Goal: Task Accomplishment & Management: Complete application form

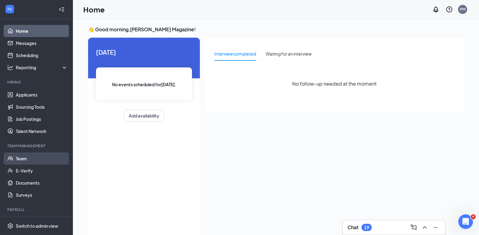
click at [22, 155] on link "Team" at bounding box center [42, 159] width 52 height 12
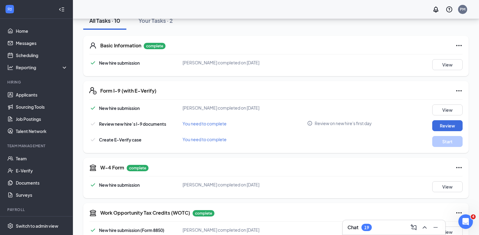
scroll to position [122, 0]
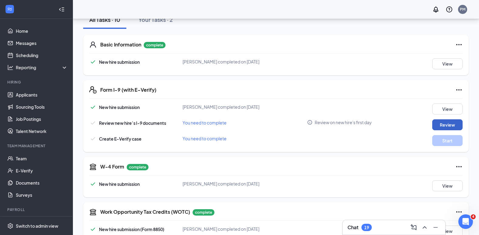
click at [434, 126] on button "Review" at bounding box center [448, 124] width 30 height 11
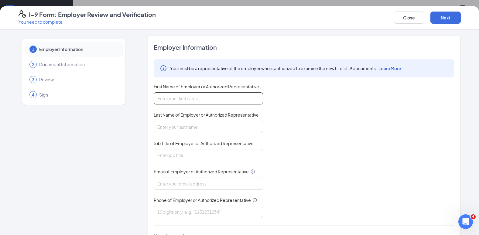
drag, startPoint x: 209, startPoint y: 97, endPoint x: 211, endPoint y: 101, distance: 4.8
click at [209, 97] on input "First Name of Employer or Authorized Representative" at bounding box center [208, 98] width 109 height 12
type input "[PERSON_NAME]"
type input "Magazine"
type input "[EMAIL_ADDRESS][DOMAIN_NAME]"
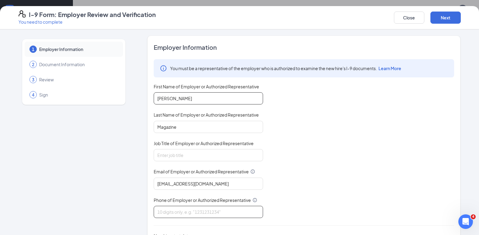
type input "8034864782"
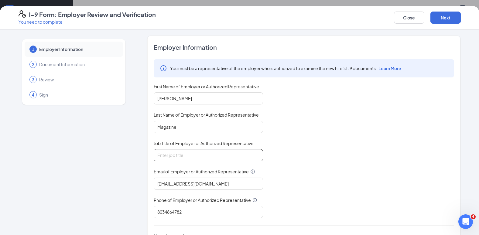
click at [204, 156] on input "Job Title of Employer or Authorized Representative" at bounding box center [208, 155] width 109 height 12
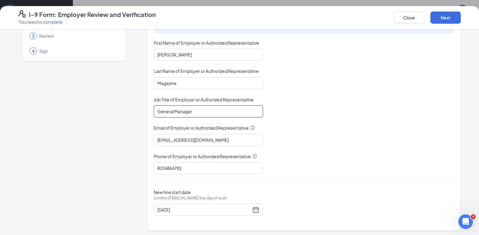
scroll to position [46, 0]
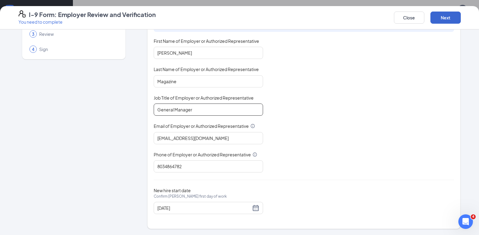
type input "General Manager"
click at [443, 17] on button "Next" at bounding box center [446, 18] width 30 height 12
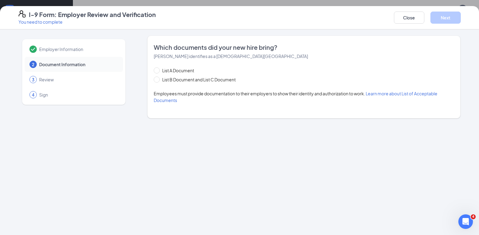
scroll to position [0, 0]
click at [193, 71] on span "List A Document" at bounding box center [178, 70] width 37 height 7
click at [158, 71] on input "List A Document" at bounding box center [156, 69] width 4 height 4
radio input "true"
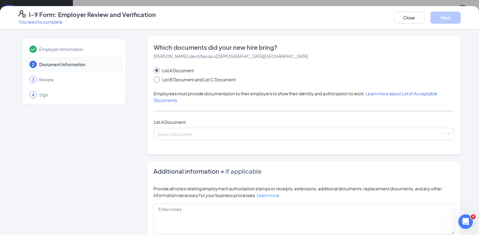
click at [190, 79] on span "List B Document and List C Document" at bounding box center [199, 79] width 78 height 7
click at [158, 79] on input "List B Document and List C Document" at bounding box center [156, 79] width 4 height 4
radio input "true"
radio input "false"
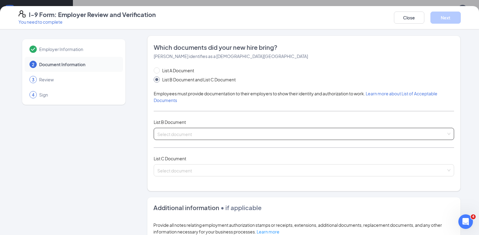
click at [176, 132] on div "Select document List B Documents Driver’s License issued by U.S State or outlyi…" at bounding box center [304, 134] width 301 height 12
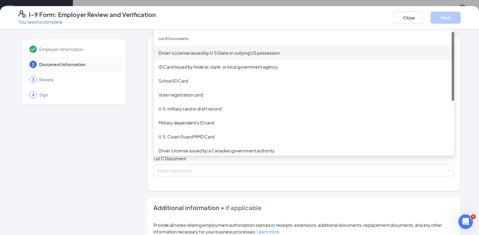
click at [196, 56] on div "Driver’s License issued by U.S State or outlying US possession" at bounding box center [304, 53] width 291 height 7
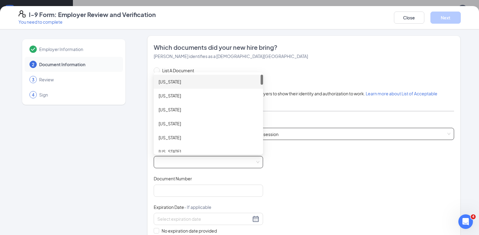
click at [173, 160] on span at bounding box center [208, 163] width 102 height 12
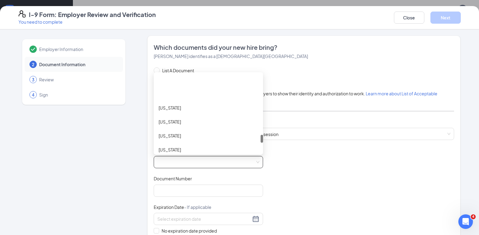
scroll to position [578, 0]
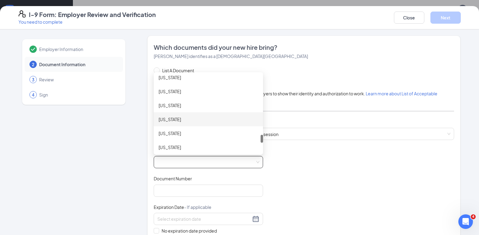
click at [195, 122] on div "[US_STATE]" at bounding box center [209, 119] width 100 height 7
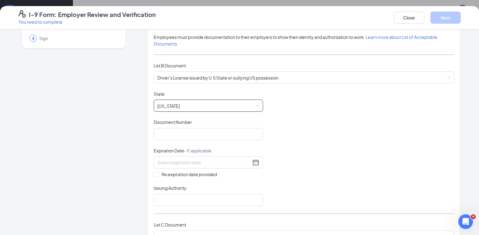
scroll to position [61, 0]
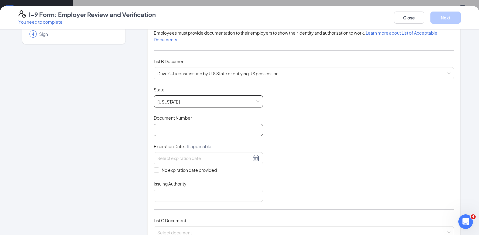
click at [185, 129] on input "Document Number" at bounding box center [208, 130] width 109 height 12
type input "101531660"
click at [180, 162] on div at bounding box center [208, 158] width 102 height 7
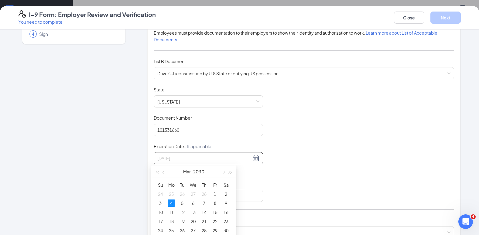
click at [170, 202] on div "4" at bounding box center [171, 203] width 7 height 7
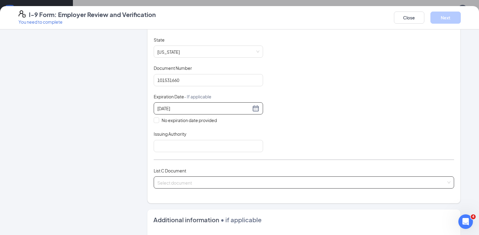
scroll to position [122, 0]
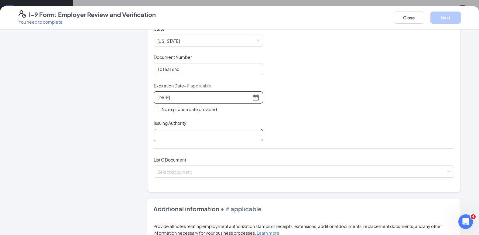
type input "[DATE]"
click at [173, 134] on input "Issuing Authority" at bounding box center [208, 135] width 109 height 12
type input "[US_STATE]"
click at [184, 169] on input "search" at bounding box center [301, 170] width 289 height 9
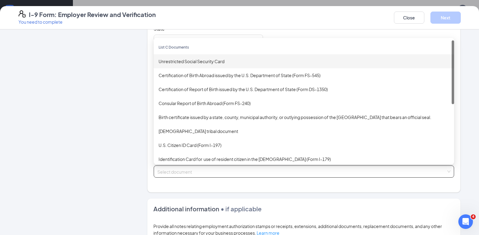
click at [193, 59] on div "Unrestricted Social Security Card" at bounding box center [304, 61] width 291 height 7
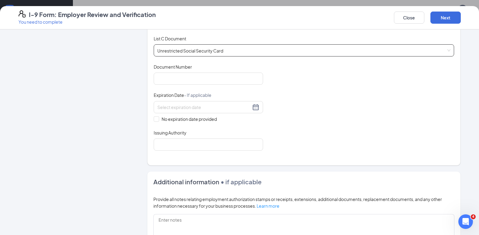
scroll to position [243, 0]
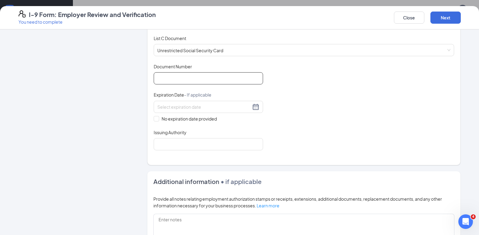
click at [192, 78] on input "Document Number" at bounding box center [208, 78] width 109 height 12
type input "082806397"
click at [183, 106] on input at bounding box center [204, 107] width 94 height 7
click at [261, 122] on div "Document Title Unrestricted Social Security Card Document Number 082806397 Expi…" at bounding box center [304, 107] width 301 height 87
click at [155, 122] on div "Document Title Unrestricted Social Security Card Document Number 082806397 Expi…" at bounding box center [304, 107] width 301 height 87
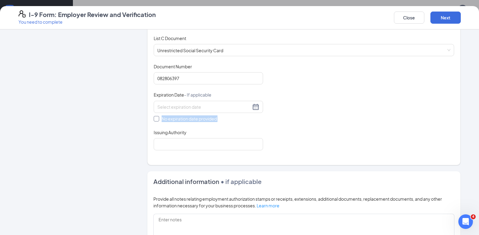
drag, startPoint x: 155, startPoint y: 122, endPoint x: 157, endPoint y: 119, distance: 3.8
click at [157, 119] on label "No expiration date provided" at bounding box center [208, 119] width 109 height 7
click at [157, 119] on input "No expiration date provided" at bounding box center [156, 118] width 4 height 4
checkbox input "true"
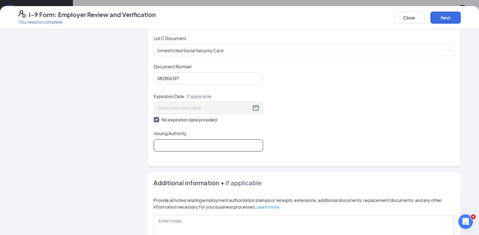
click at [176, 144] on input "Issuing Authority" at bounding box center [208, 146] width 109 height 12
type input "SSA"
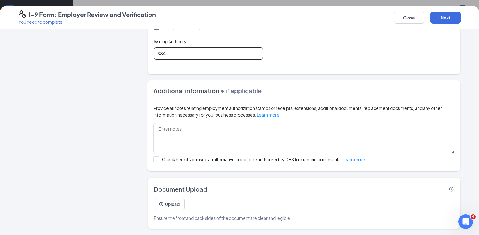
scroll to position [213, 0]
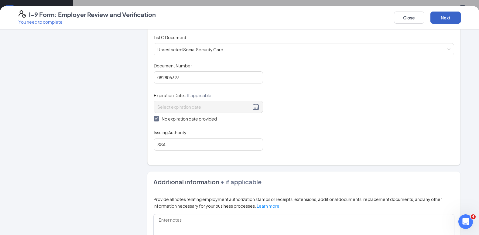
click at [452, 14] on button "Next" at bounding box center [446, 18] width 30 height 12
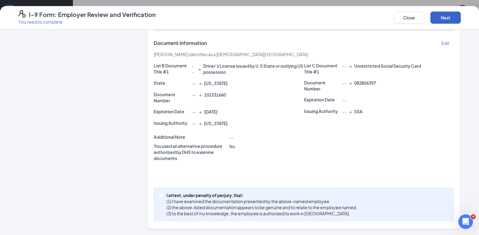
scroll to position [117, 0]
click at [160, 197] on span at bounding box center [161, 195] width 5 height 5
click at [160, 197] on input "I attest, under penalty of [PERSON_NAME], that: (1) I have examined the documen…" at bounding box center [161, 195] width 4 height 4
checkbox input "true"
click at [451, 19] on button "Next" at bounding box center [446, 18] width 30 height 12
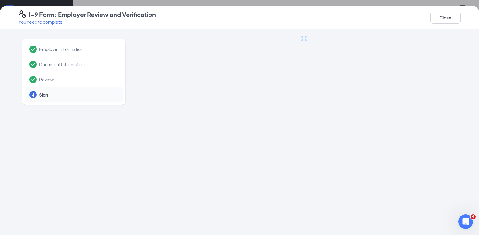
scroll to position [0, 0]
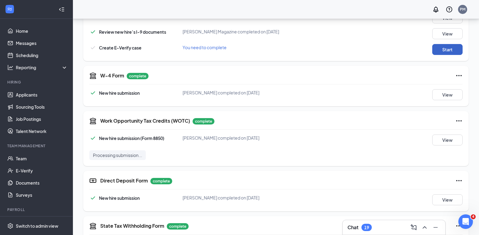
click at [455, 49] on button "Start" at bounding box center [448, 49] width 30 height 11
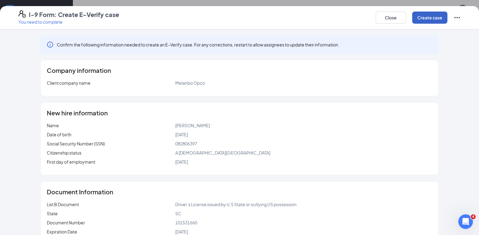
click at [426, 17] on button "Create case" at bounding box center [430, 18] width 35 height 12
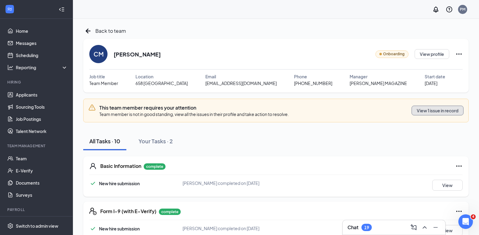
click at [446, 107] on button "View 1 issue in record" at bounding box center [438, 111] width 52 height 10
